Goal: Check status: Check status

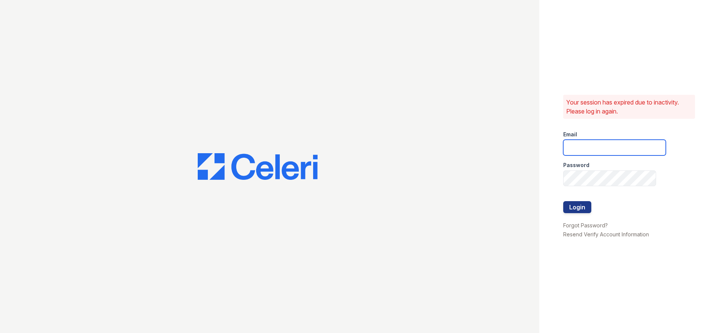
click at [588, 145] on input "email" at bounding box center [614, 148] width 103 height 16
type input "flores.daniel@projectmanagementinc.net"
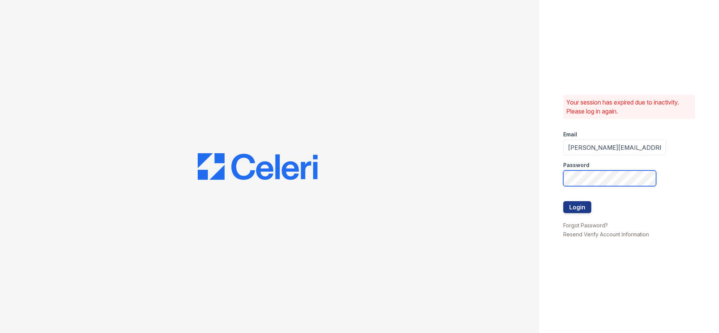
click at [563, 201] on button "Login" at bounding box center [577, 207] width 28 height 12
